Goal: Information Seeking & Learning: Learn about a topic

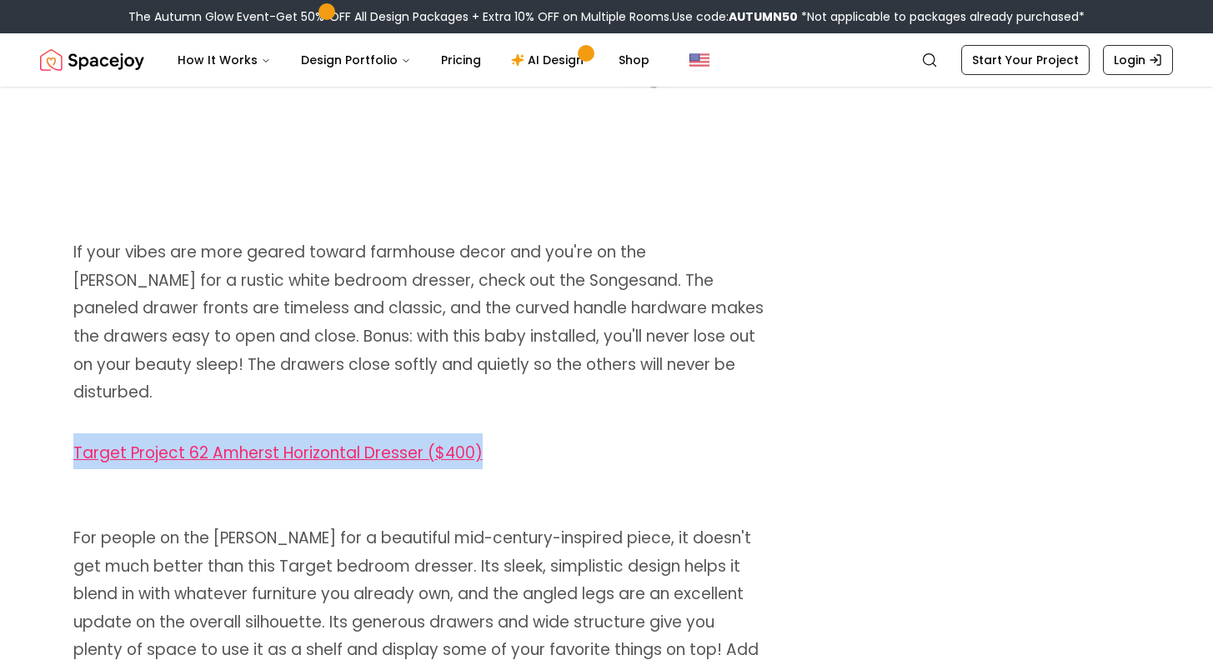
scroll to position [9419, 0]
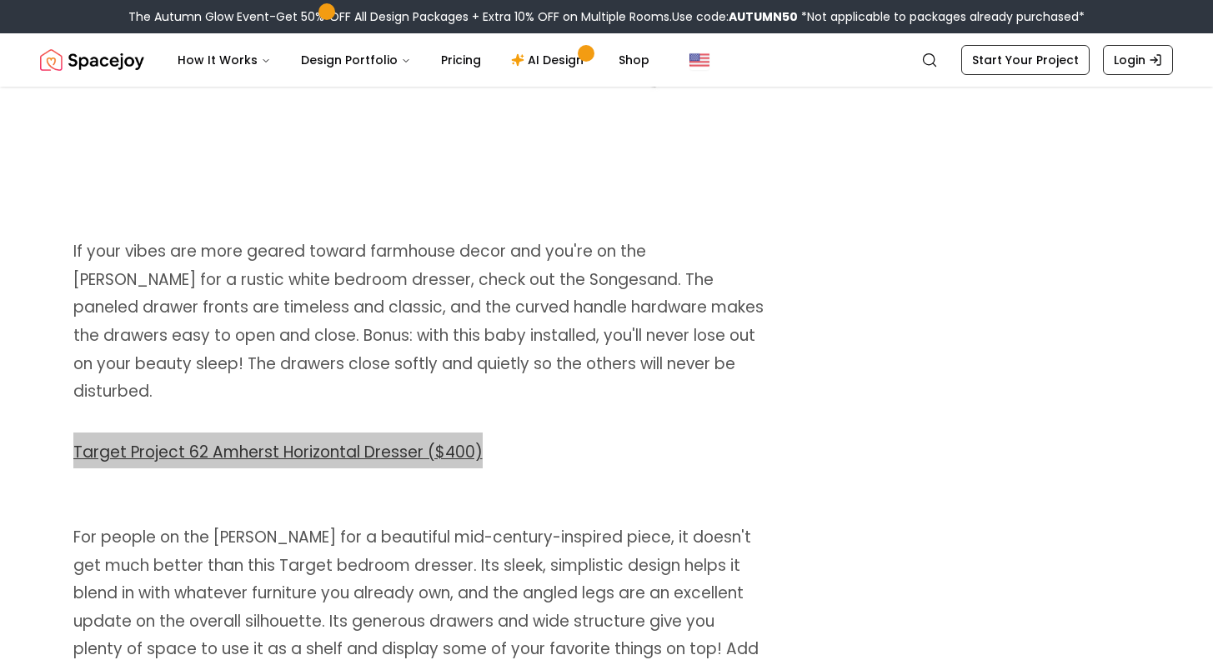
drag, startPoint x: 412, startPoint y: 325, endPoint x: 478, endPoint y: 93, distance: 241.8
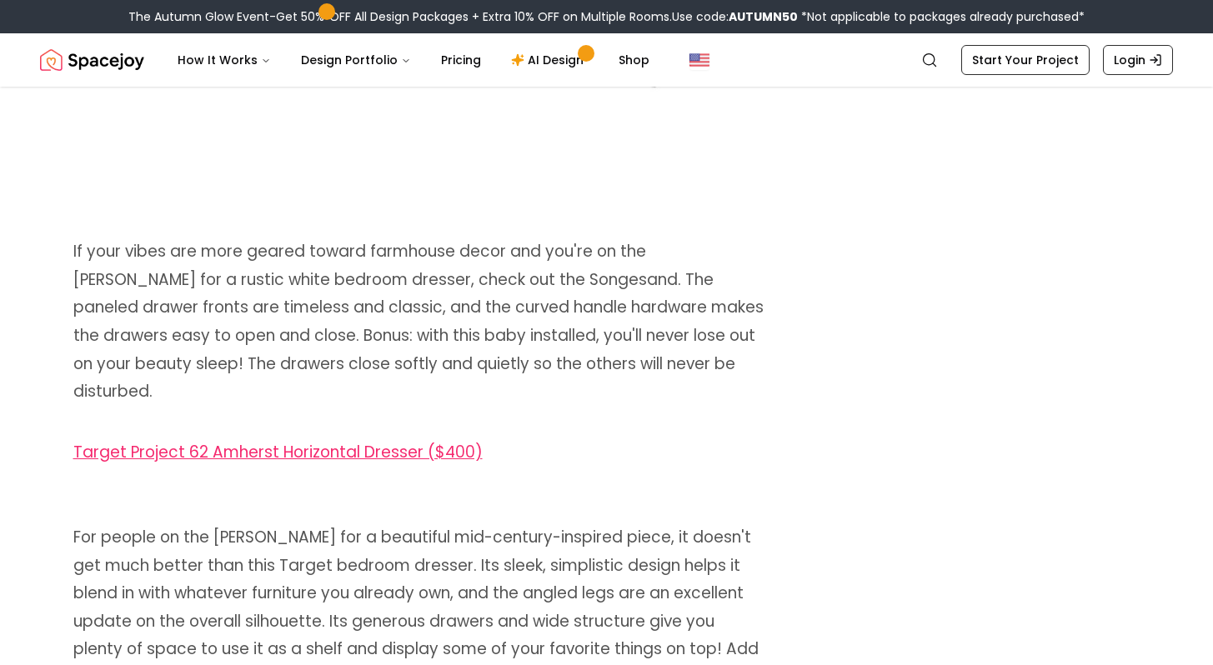
drag, startPoint x: 478, startPoint y: 93, endPoint x: 1057, endPoint y: 77, distance: 579.0
click at [1057, 77] on nav "Spacejoy Search How It Works Design Portfolio Pricing AI Design Shop Search Sta…" at bounding box center [606, 59] width 1133 height 53
drag, startPoint x: 1067, startPoint y: 69, endPoint x: 38, endPoint y: 302, distance: 1055.0
click at [1067, 69] on link "Start Your Project" at bounding box center [1026, 60] width 128 height 30
click at [1158, 72] on link "Login" at bounding box center [1138, 60] width 70 height 30
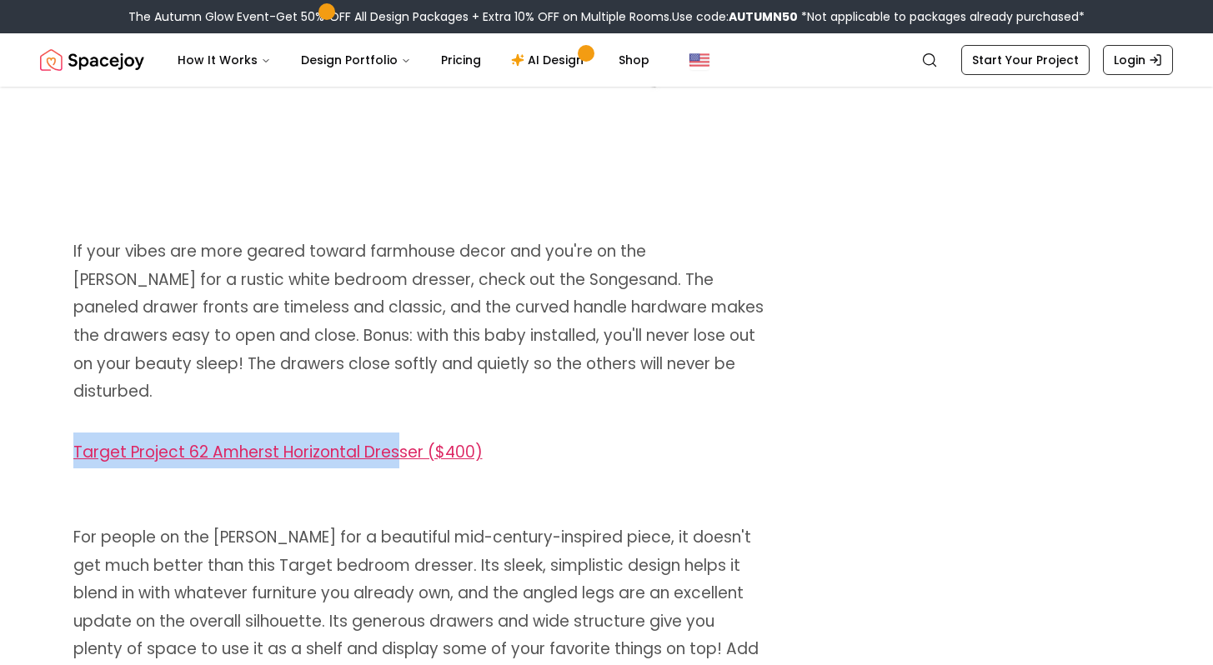
drag, startPoint x: 38, startPoint y: 302, endPoint x: 393, endPoint y: 337, distance: 357.0
click at [499, 433] on h2 "Target Project 62 Amherst Horizontal Dresser ($400)" at bounding box center [418, 451] width 690 height 36
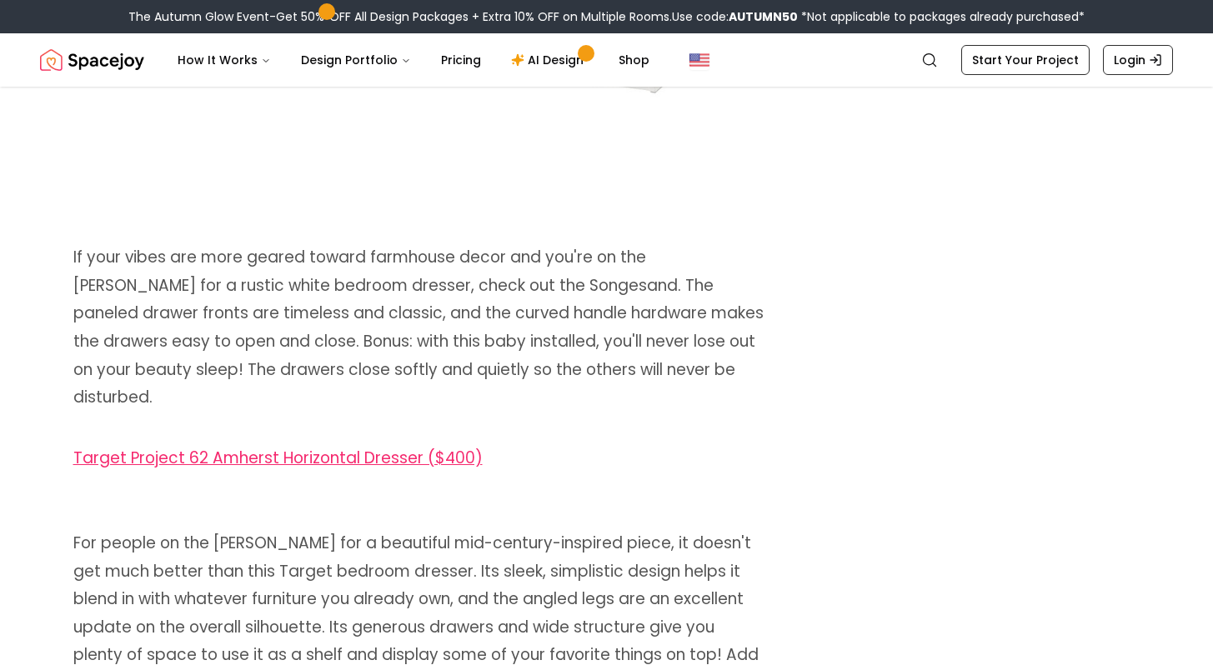
scroll to position [9419, 0]
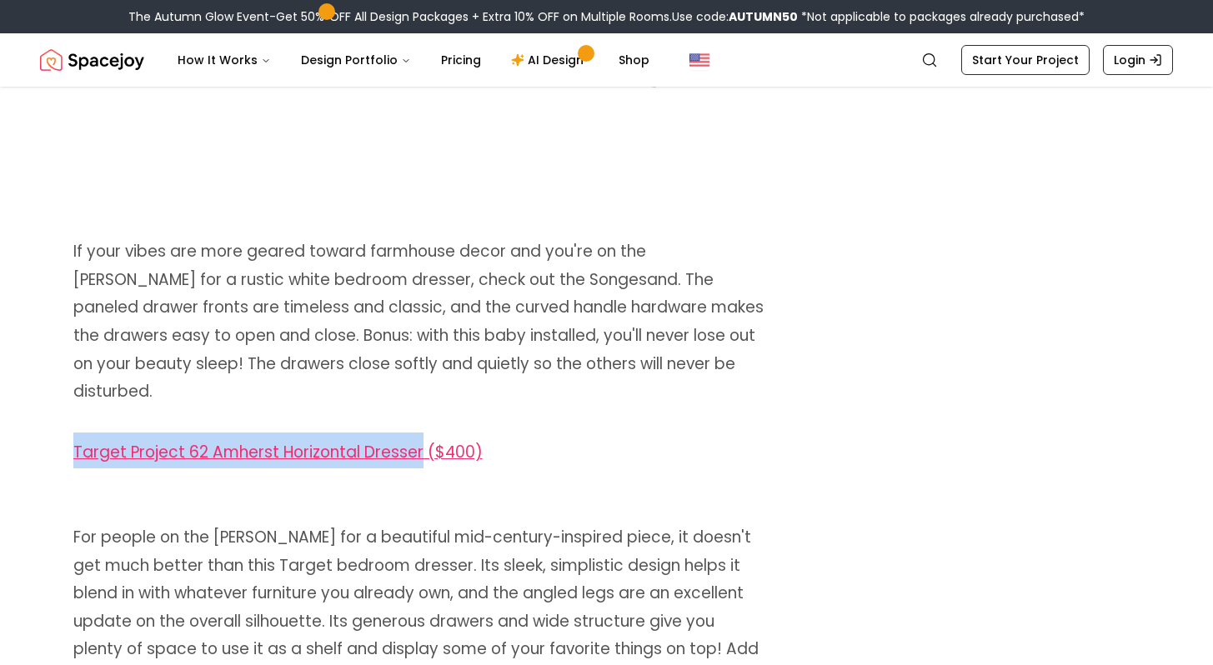
drag, startPoint x: 63, startPoint y: 305, endPoint x: 417, endPoint y: 314, distance: 353.7
copy link "Target Project 62 Amherst Horizontal Dresser"
